Goal: Information Seeking & Learning: Learn about a topic

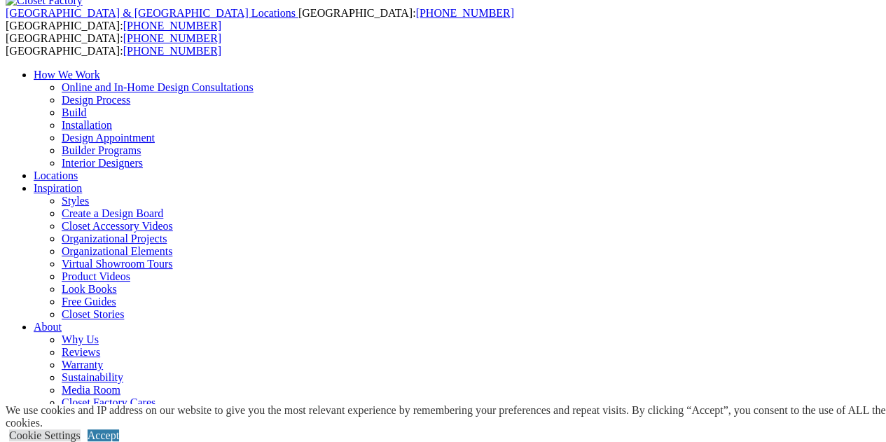
scroll to position [81, 0]
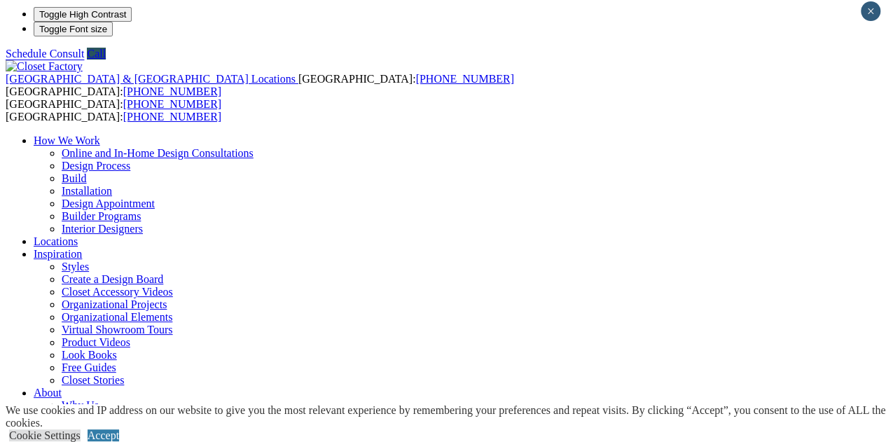
scroll to position [0, 0]
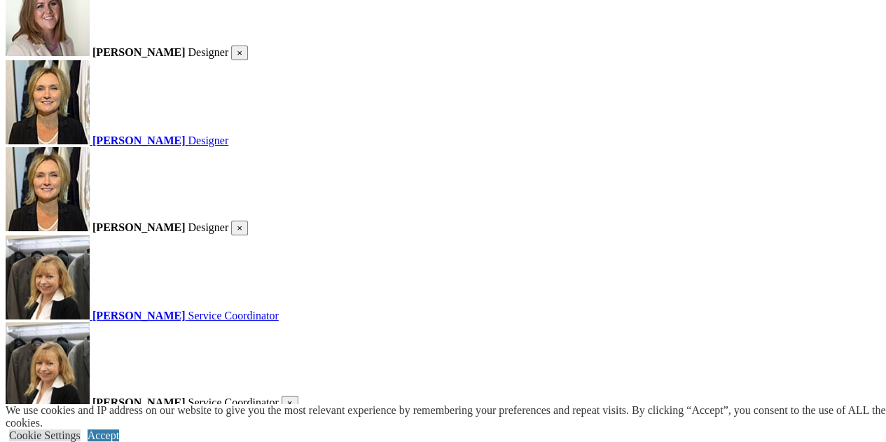
scroll to position [1742, 0]
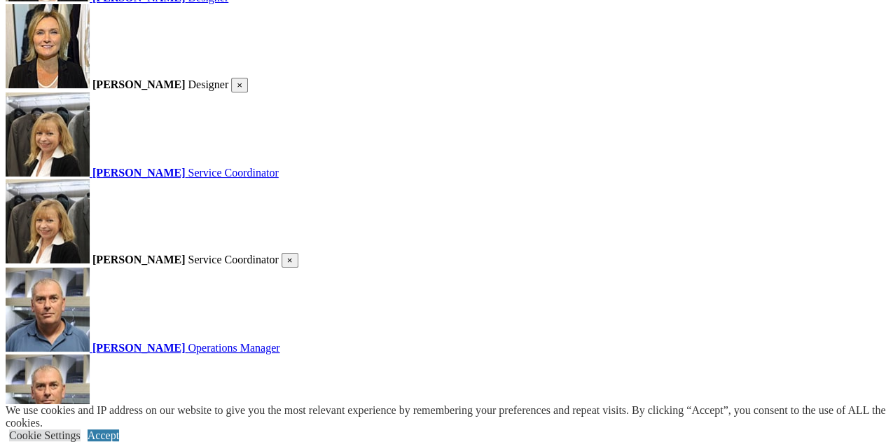
scroll to position [1885, 0]
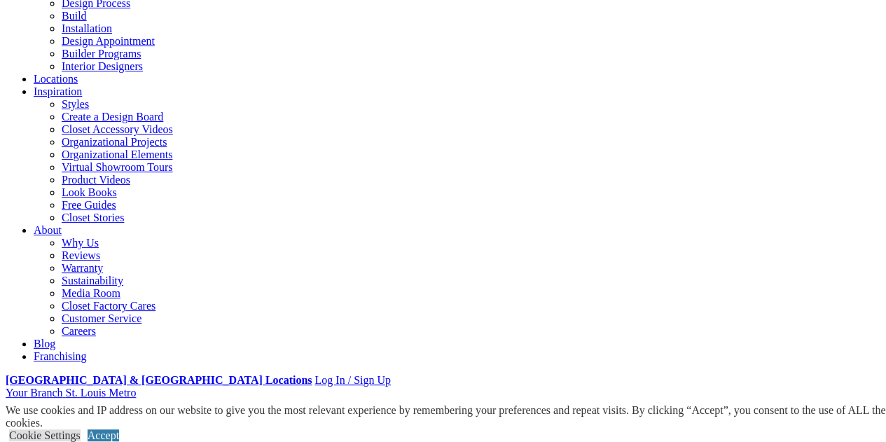
scroll to position [165, 0]
click at [76, 412] on link "Custom Closets" at bounding box center [69, 418] width 71 height 12
click at [83, 412] on link "Custom Closets" at bounding box center [69, 418] width 71 height 12
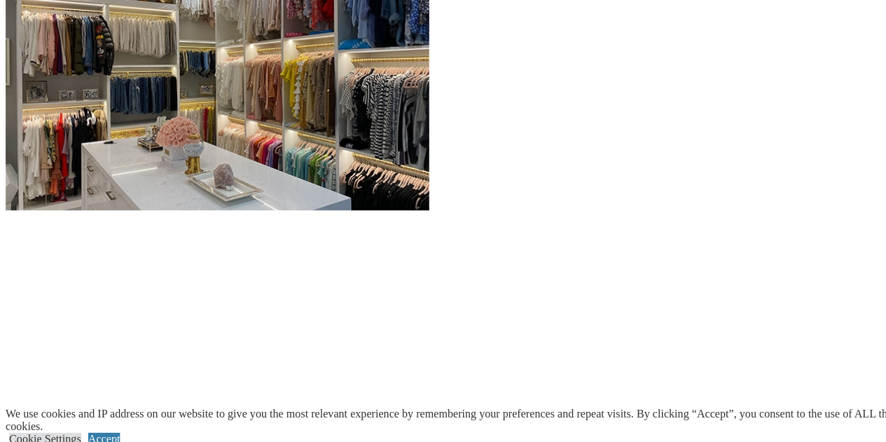
scroll to position [1516, 0]
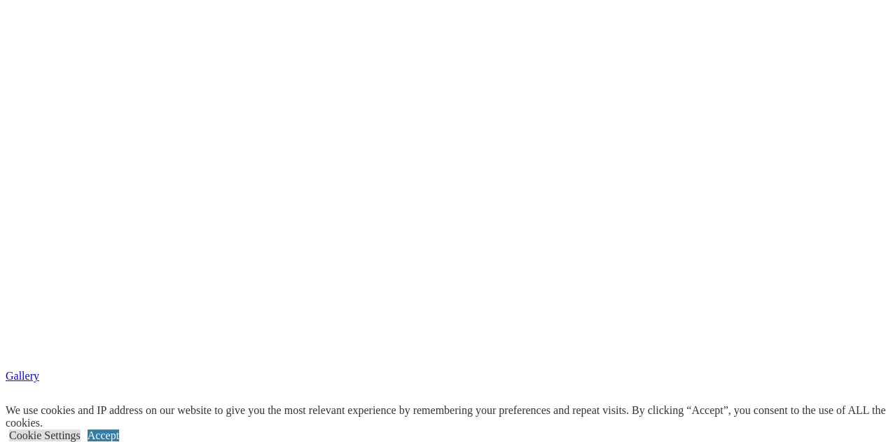
scroll to position [2240, 0]
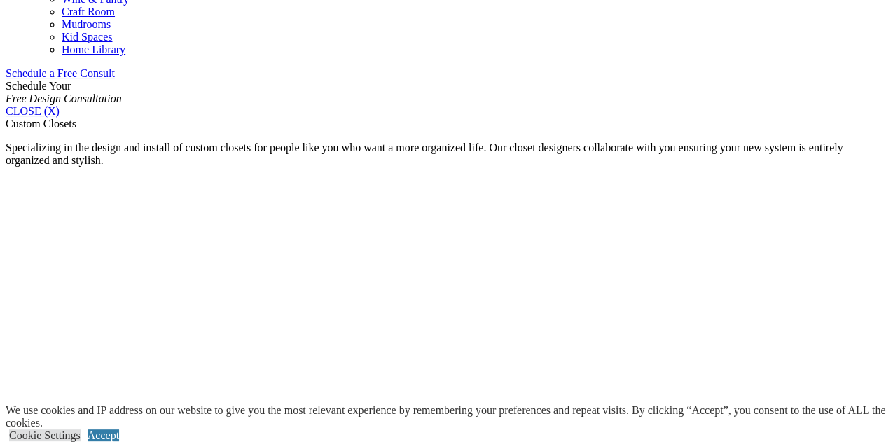
scroll to position [872, 0]
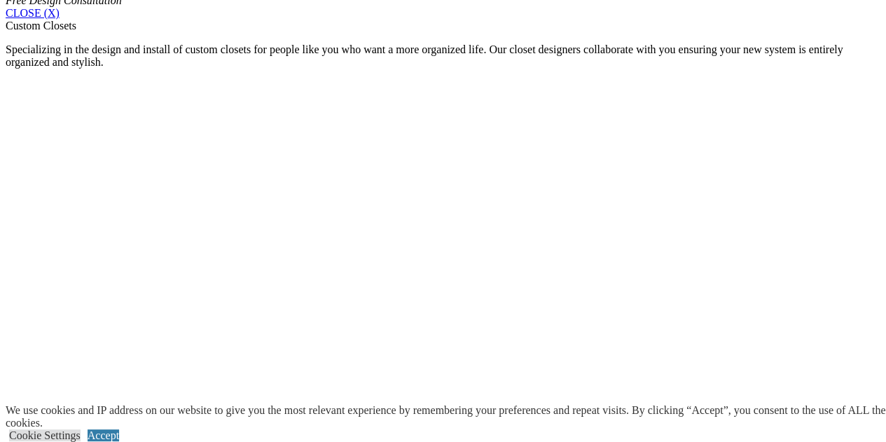
scroll to position [971, 0]
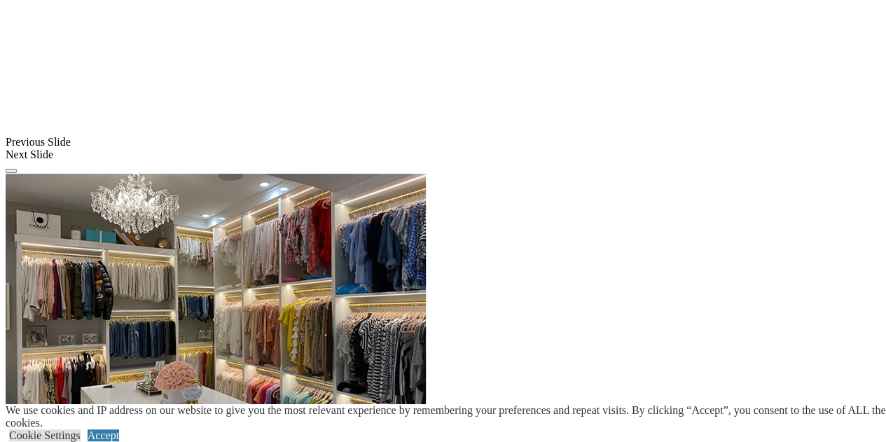
scroll to position [1277, 0]
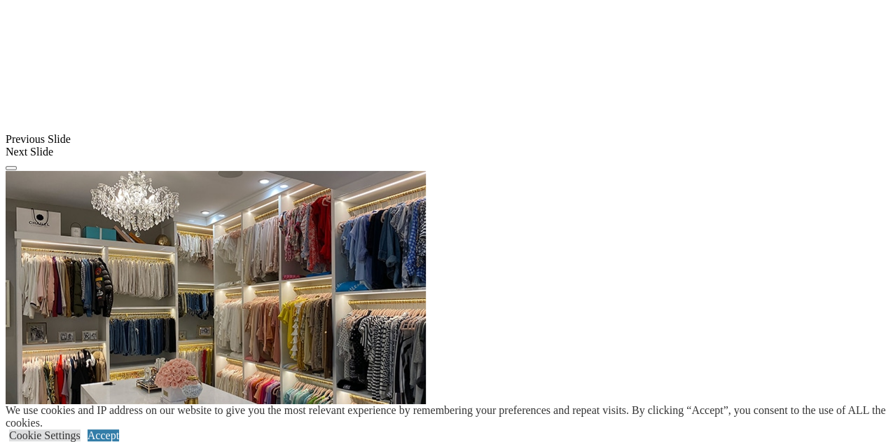
click at [81, 429] on link "Cookie Settings" at bounding box center [44, 435] width 71 height 12
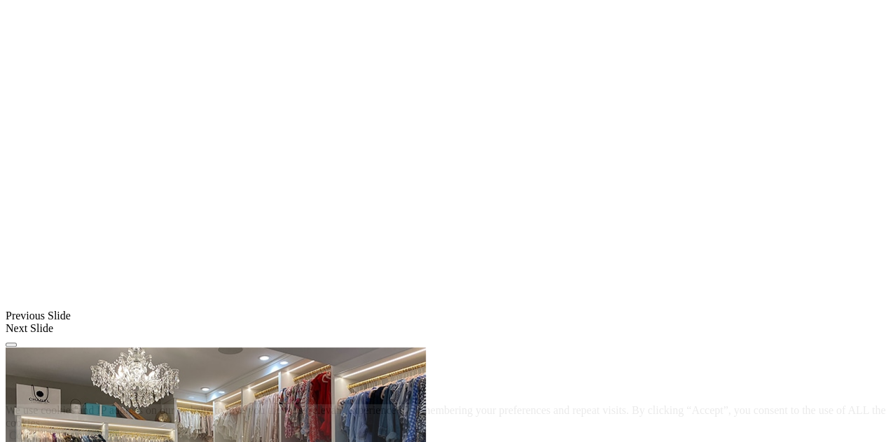
scroll to position [1089, 0]
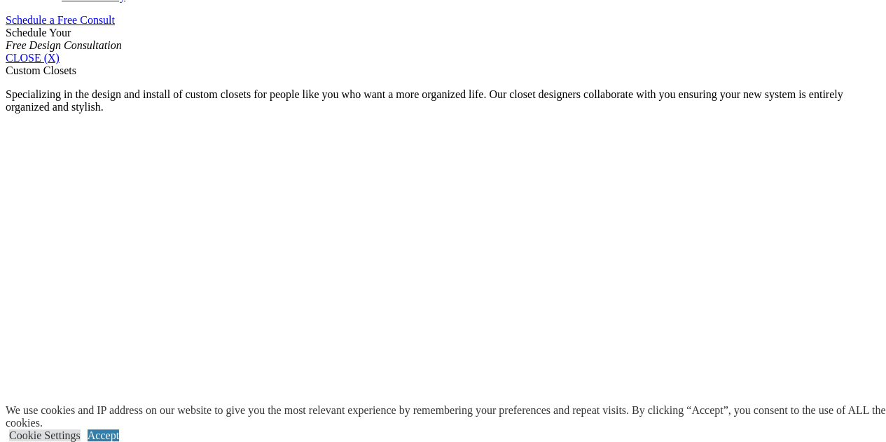
scroll to position [927, 0]
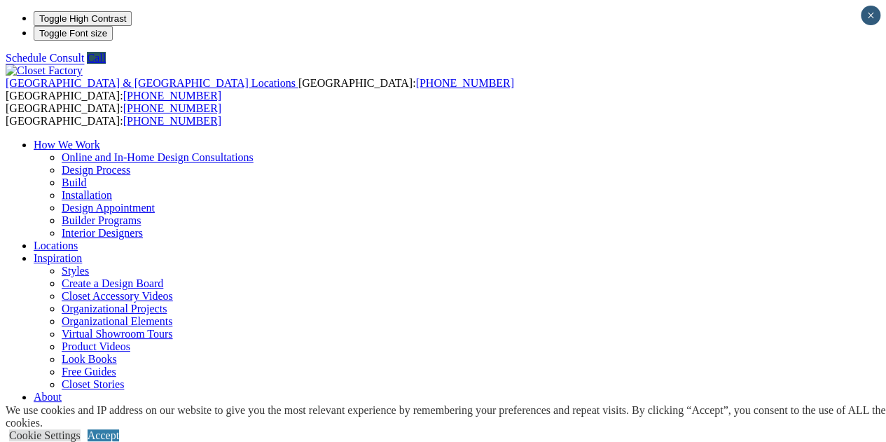
scroll to position [0, 0]
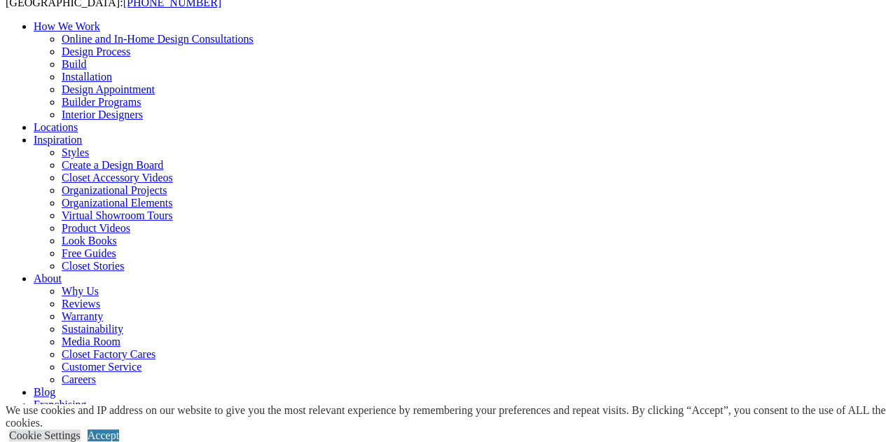
scroll to position [127, 0]
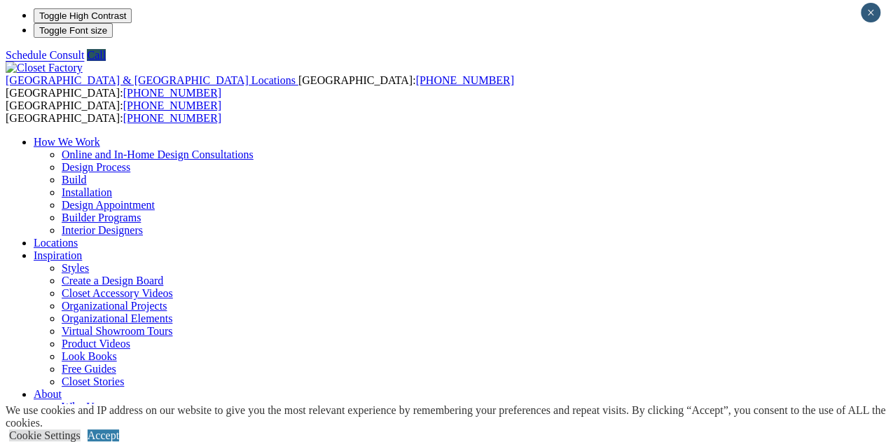
scroll to position [0, 0]
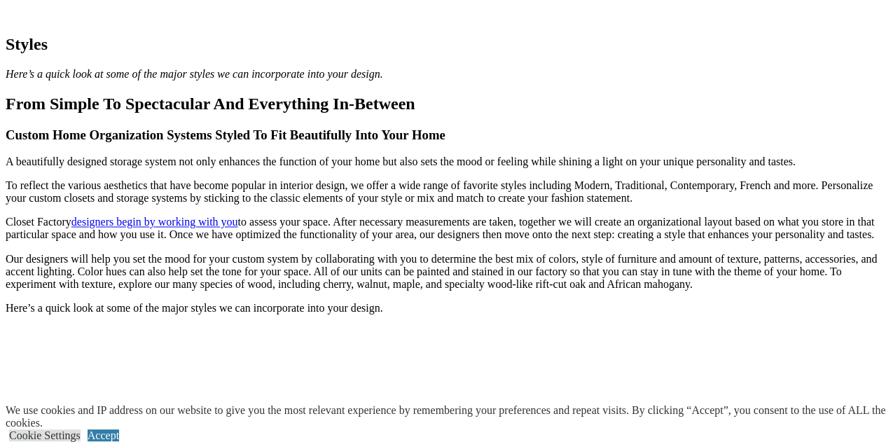
scroll to position [1073, 0]
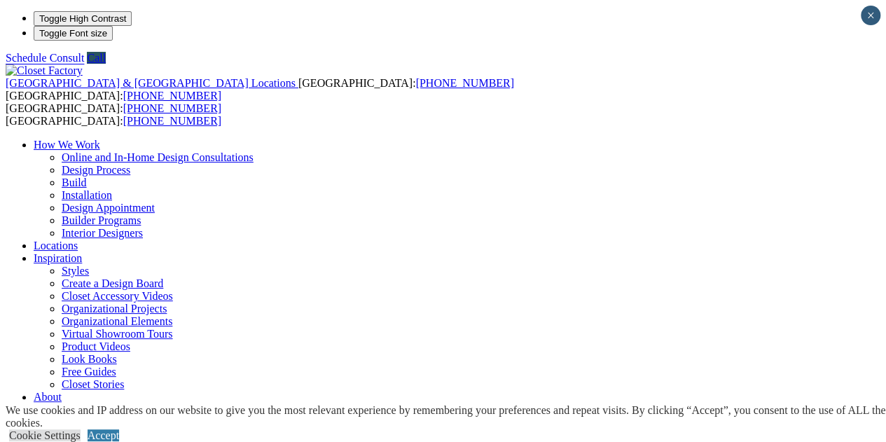
click at [0, 0] on link "Closet Organizers" at bounding box center [0, 0] width 0 height 0
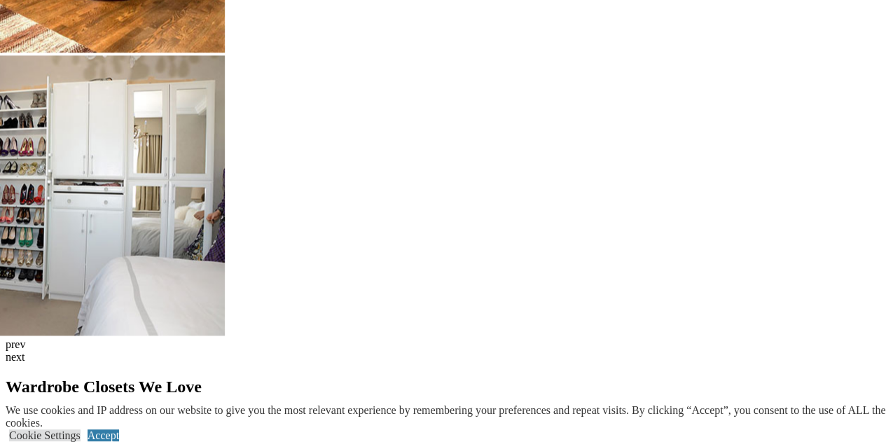
scroll to position [3337, 0]
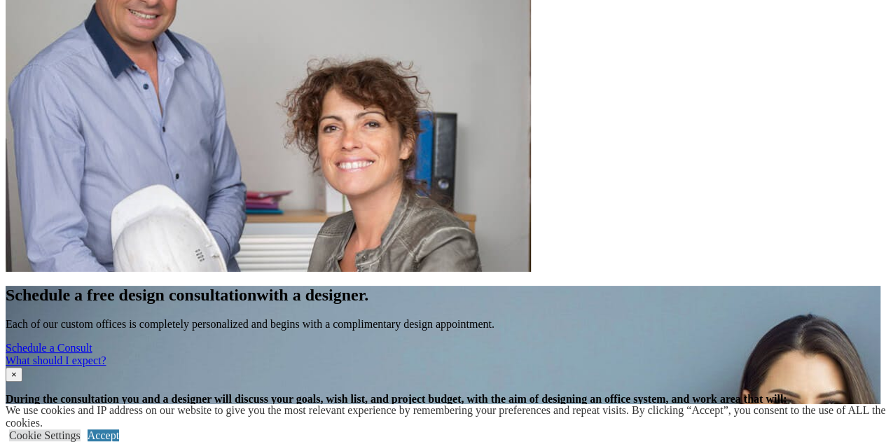
scroll to position [3249, 0]
